Goal: Communication & Community: Answer question/provide support

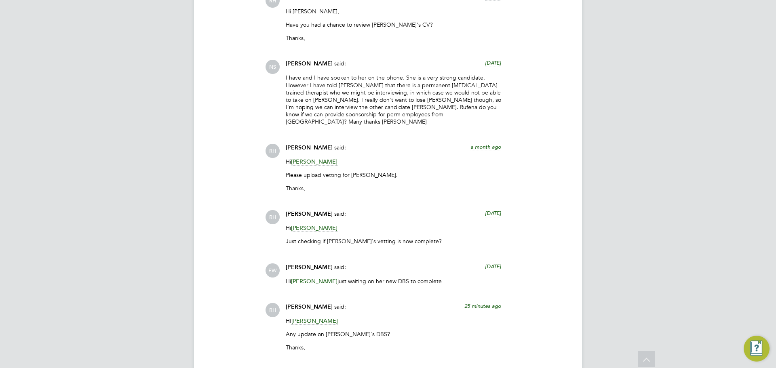
scroll to position [1414, 0]
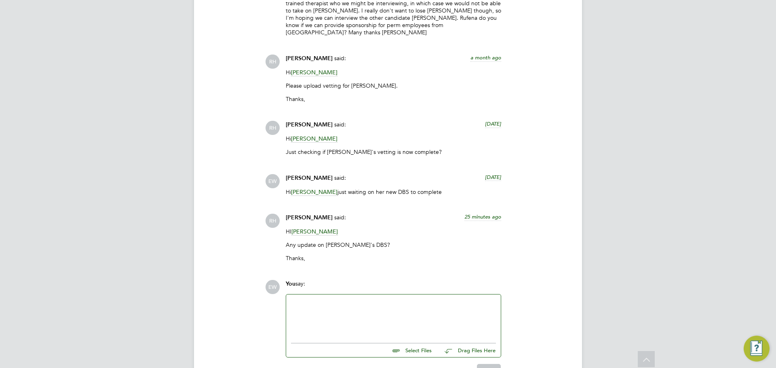
click at [345, 302] on div at bounding box center [393, 316] width 205 height 35
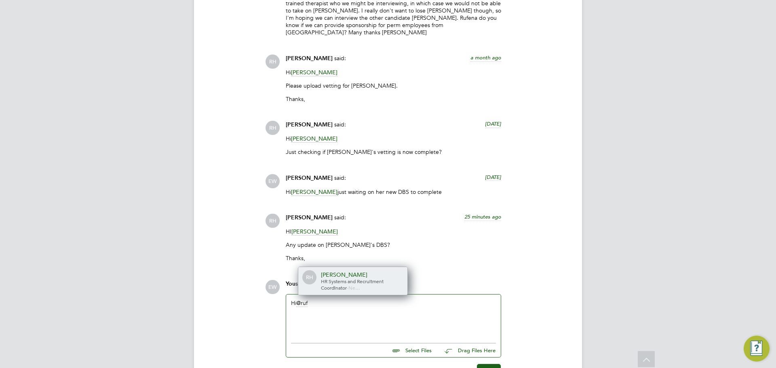
click at [366, 278] on span "HR Systems and Recruitment Coordinator" at bounding box center [352, 284] width 63 height 13
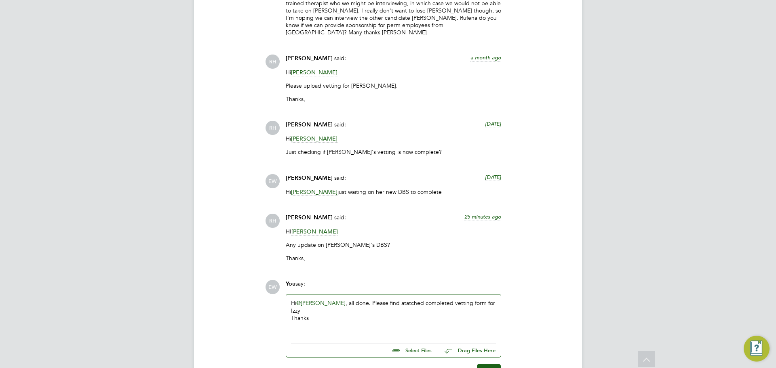
click at [409, 299] on div "Hi @Rufena Haque ​ , all done. Please find atatched completed vetting form for …" at bounding box center [393, 316] width 205 height 35
click at [419, 343] on input "file" at bounding box center [435, 348] width 121 height 11
type input "C:\fakepath\Candidate Vetting Form - New (Isabelle Callary).docx"
click at [330, 314] on div "Thanks" at bounding box center [393, 317] width 205 height 7
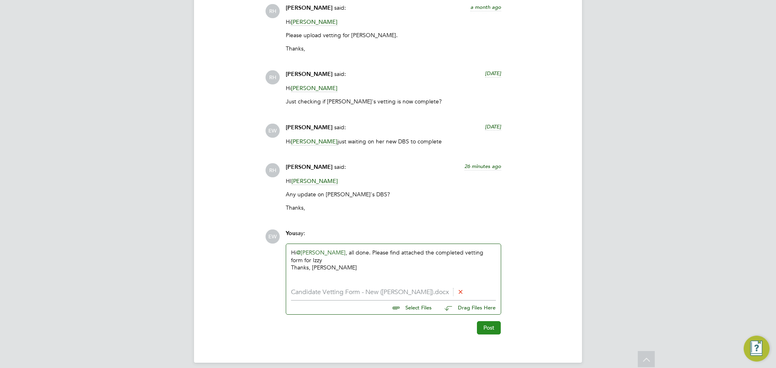
click at [477, 322] on button "Post" at bounding box center [489, 327] width 24 height 13
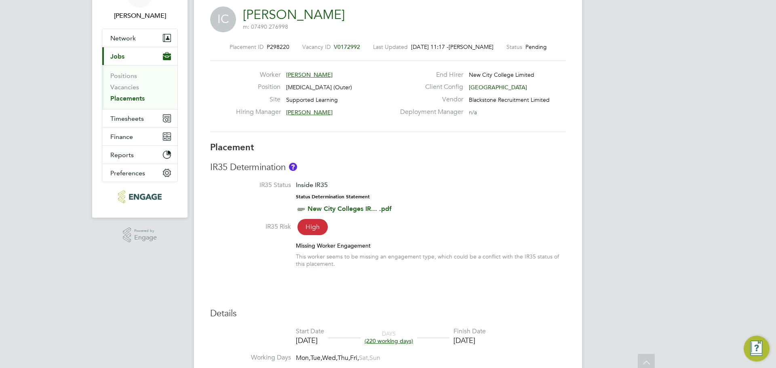
scroll to position [0, 0]
